Goal: Find contact information: Find contact information

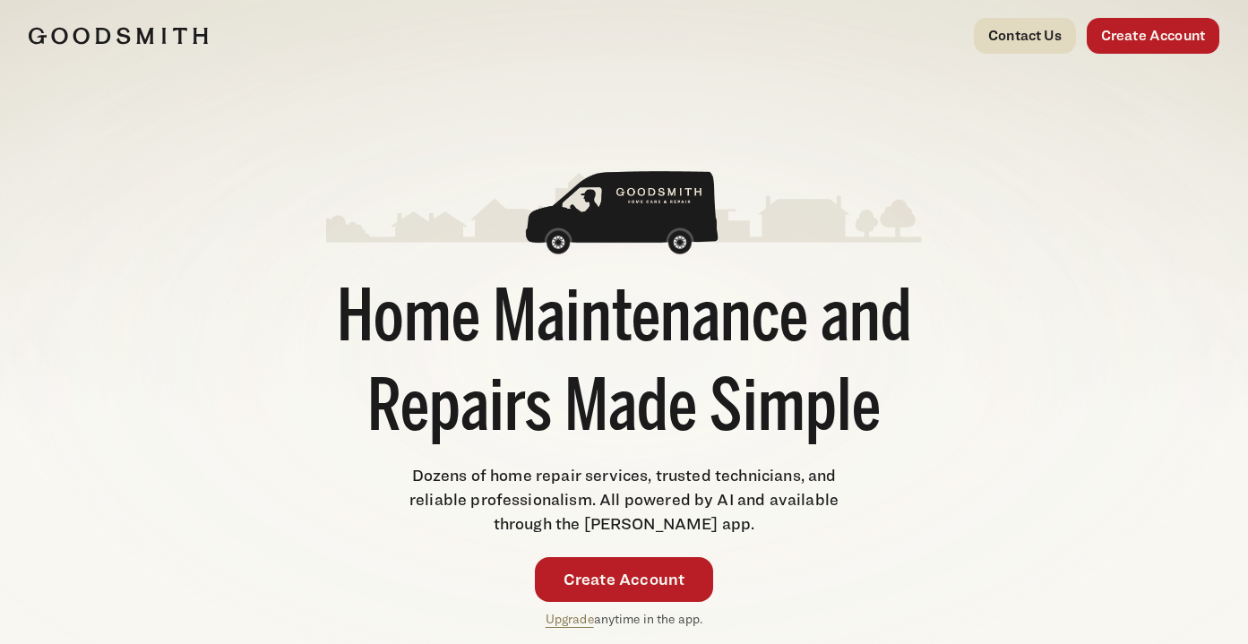
click at [979, 49] on link "Contact Us" at bounding box center [1025, 36] width 102 height 36
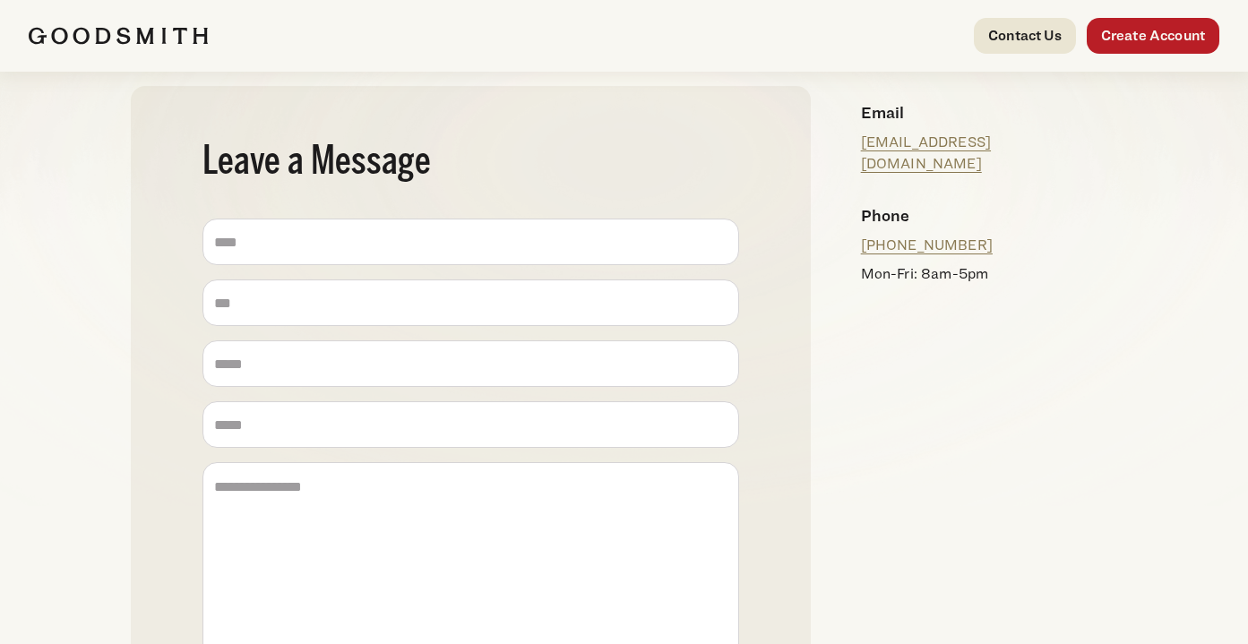
scroll to position [189, 0]
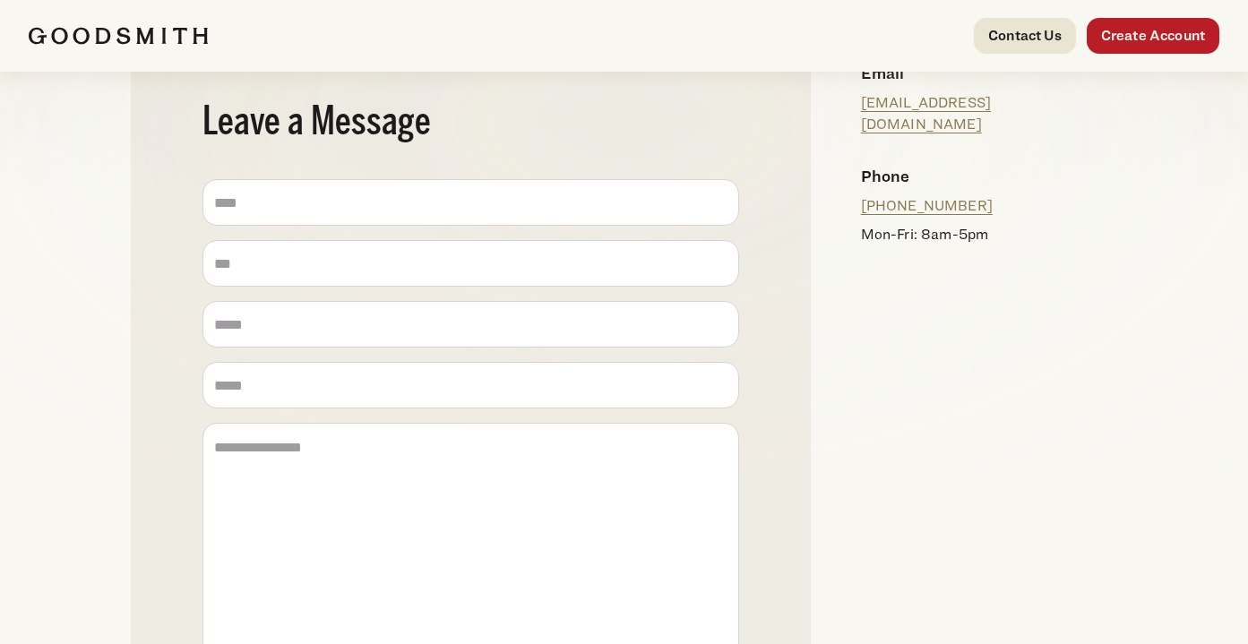
scroll to position [229, 0]
